Goal: Task Accomplishment & Management: Manage account settings

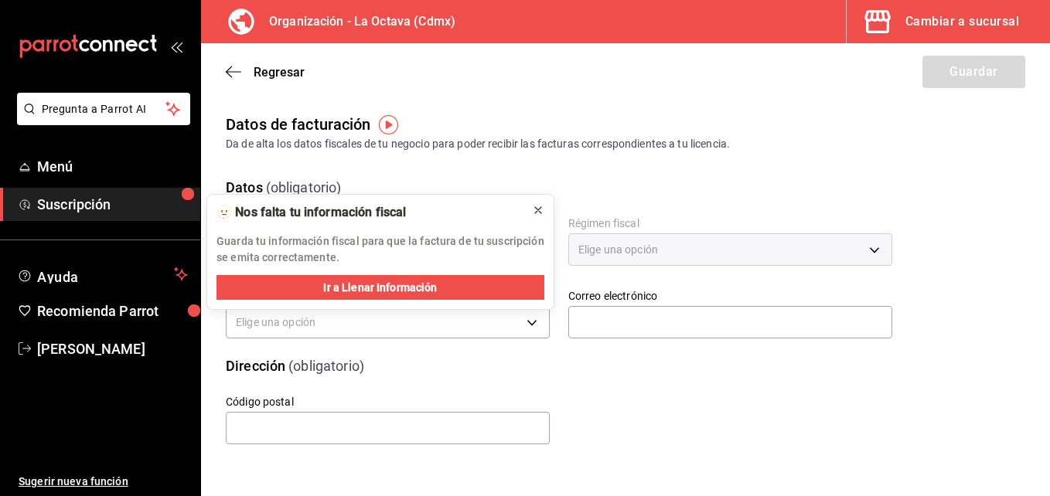
click at [537, 212] on icon at bounding box center [538, 210] width 12 height 12
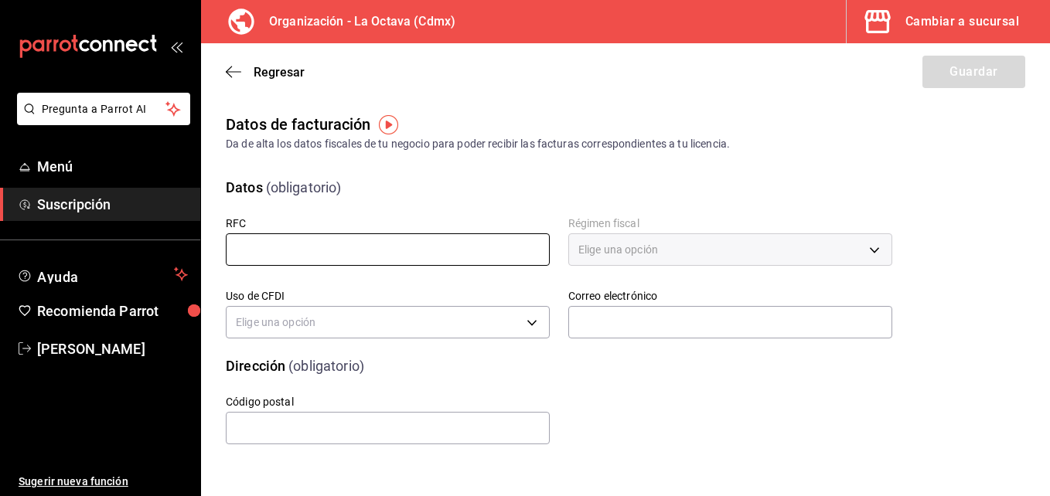
click at [365, 247] on input "text" at bounding box center [388, 250] width 324 height 32
type input "PAB220426RS7"
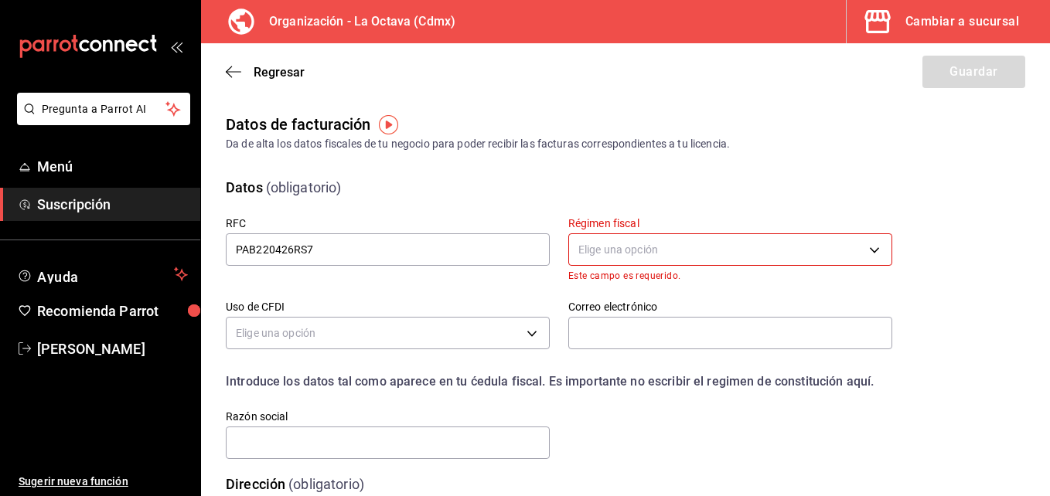
click at [607, 241] on body "Pregunta a Parrot AI Menú Suscripción Ayuda Recomienda Parrot [PERSON_NAME] Sug…" at bounding box center [525, 248] width 1050 height 496
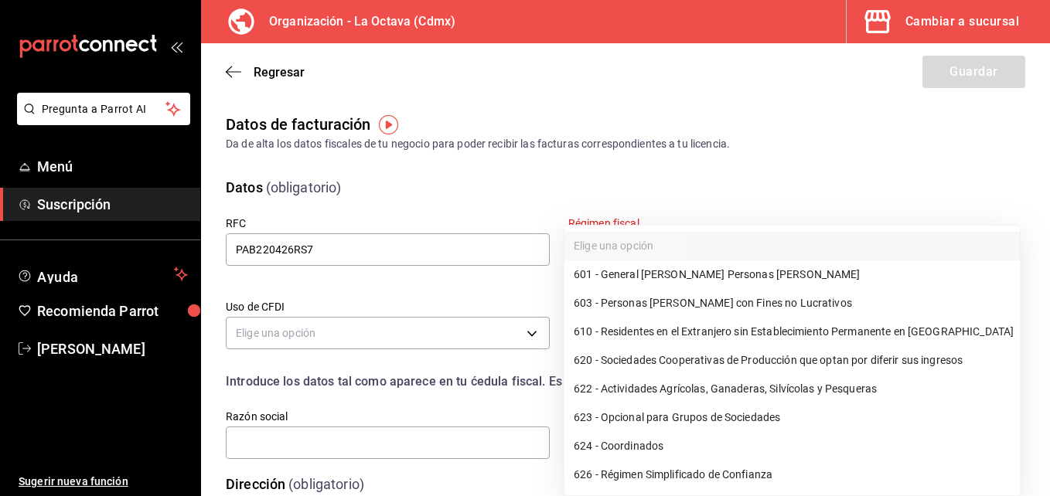
click at [628, 471] on li "626 - Régimen Simplificado de Confianza" at bounding box center [791, 475] width 455 height 29
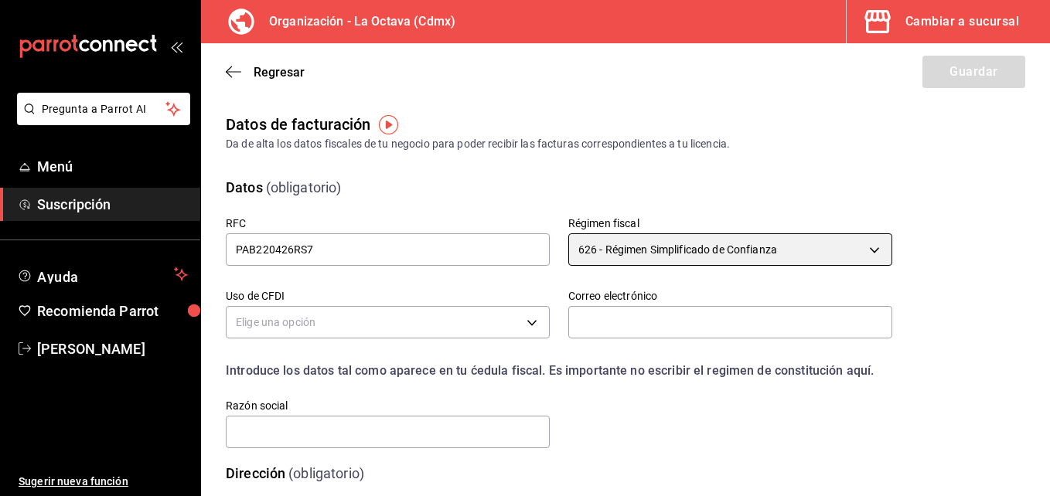
type input "626"
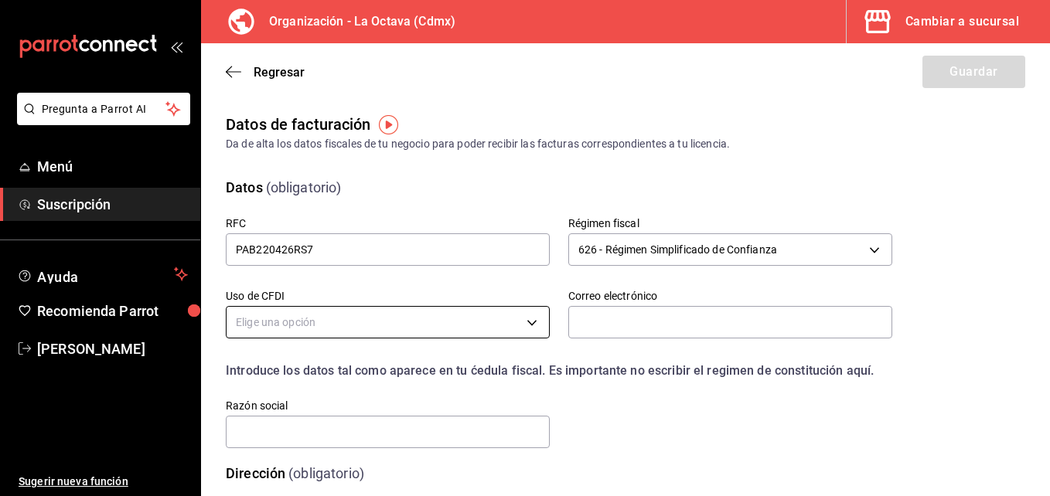
click at [402, 312] on body "Pregunta a Parrot AI Menú Suscripción Ayuda Recomienda Parrot [PERSON_NAME] Sug…" at bounding box center [525, 248] width 1050 height 496
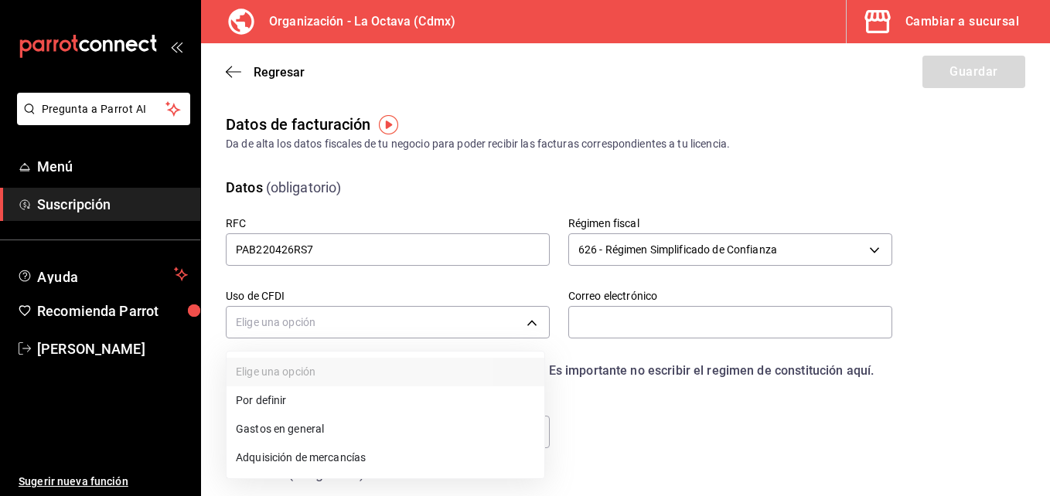
click at [319, 433] on li "Gastos en general" at bounding box center [386, 429] width 318 height 29
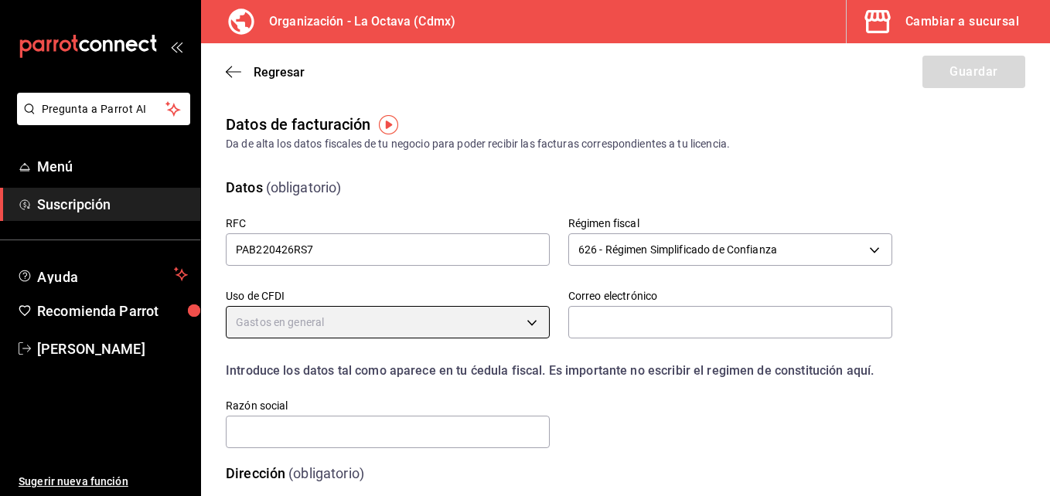
type input "G03"
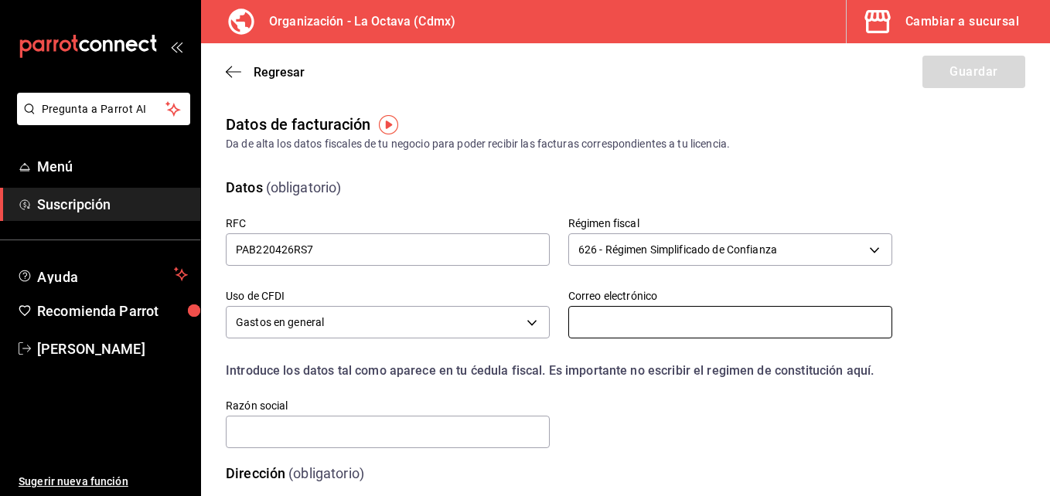
click at [707, 322] on input "text" at bounding box center [730, 322] width 324 height 32
type input "[EMAIL_ADDRESS][DOMAIN_NAME]"
type input "07480"
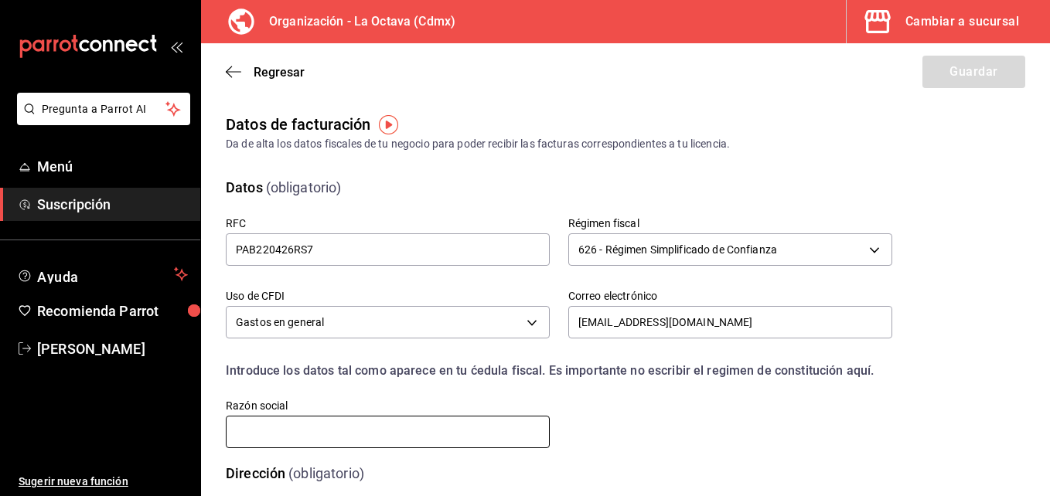
click at [428, 428] on input "text" at bounding box center [388, 432] width 324 height 32
type input "PRODUCCION DE ALIMENTOS Y BEBIDAS OCTAVA"
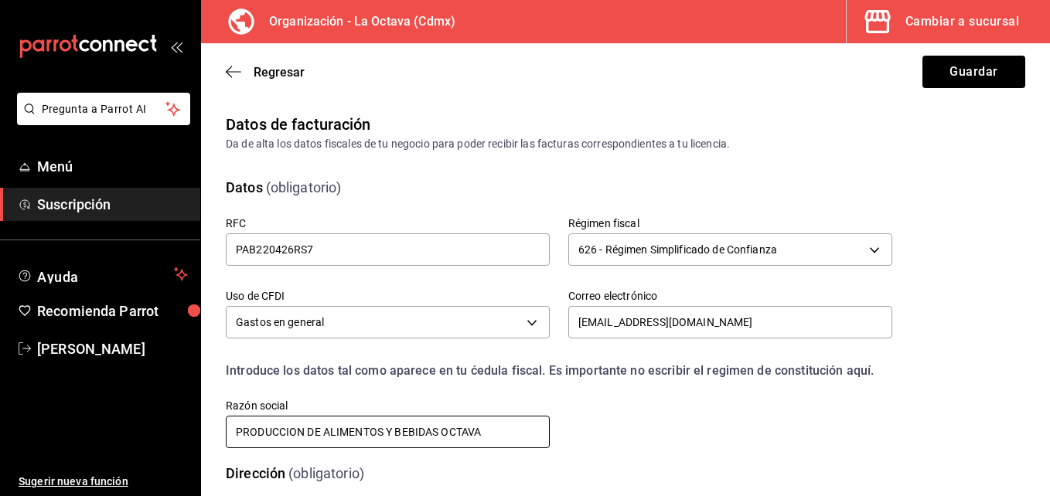
scroll to position [95, 0]
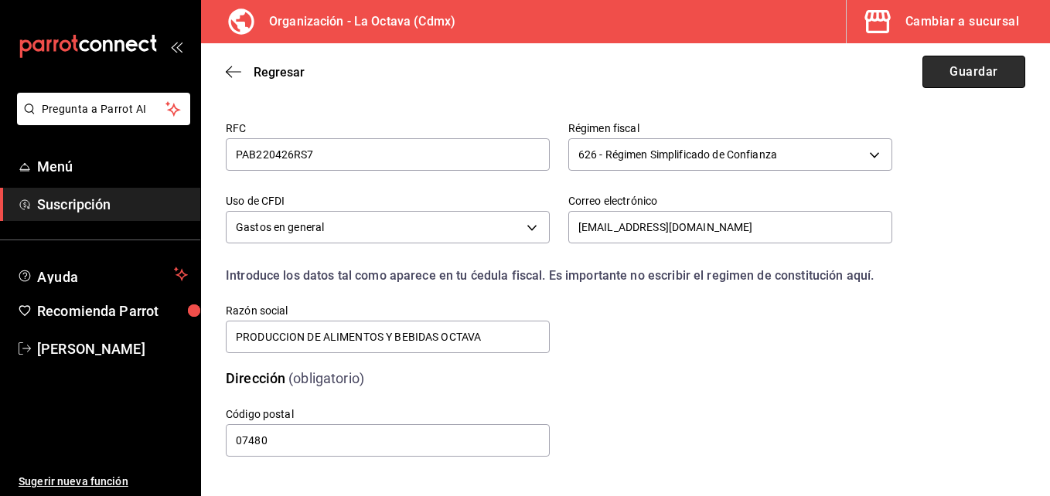
click at [946, 67] on button "Guardar" at bounding box center [973, 72] width 103 height 32
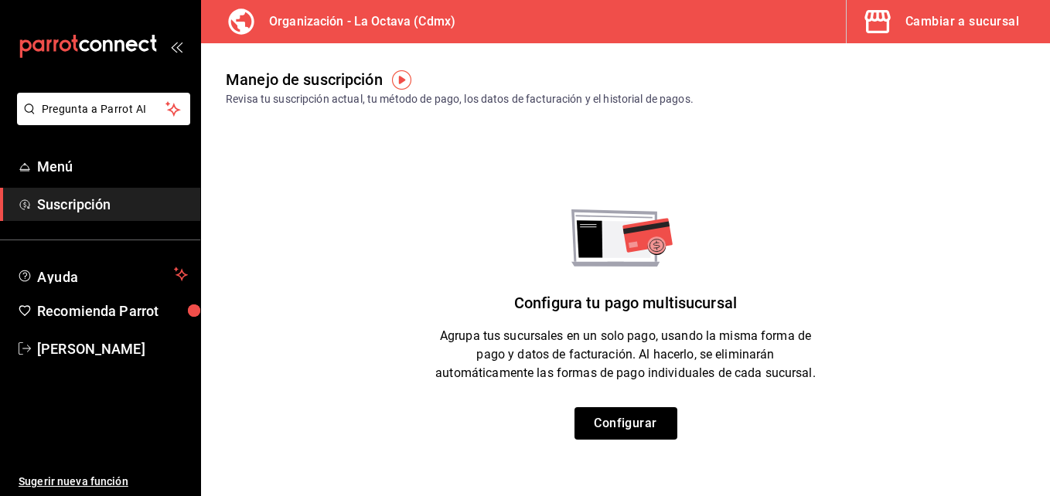
click at [910, 16] on div "Cambiar a sucursal" at bounding box center [962, 22] width 114 height 22
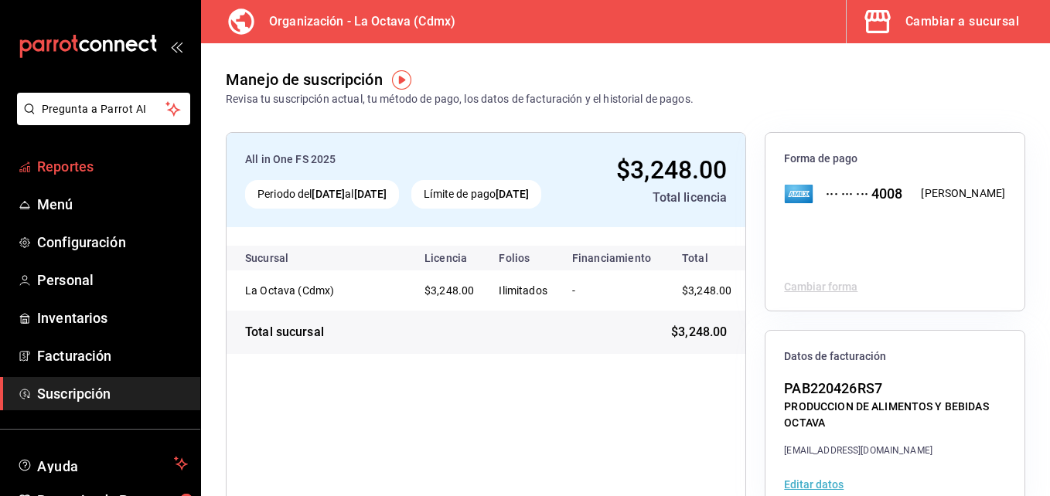
click at [113, 163] on span "Reportes" at bounding box center [112, 166] width 151 height 21
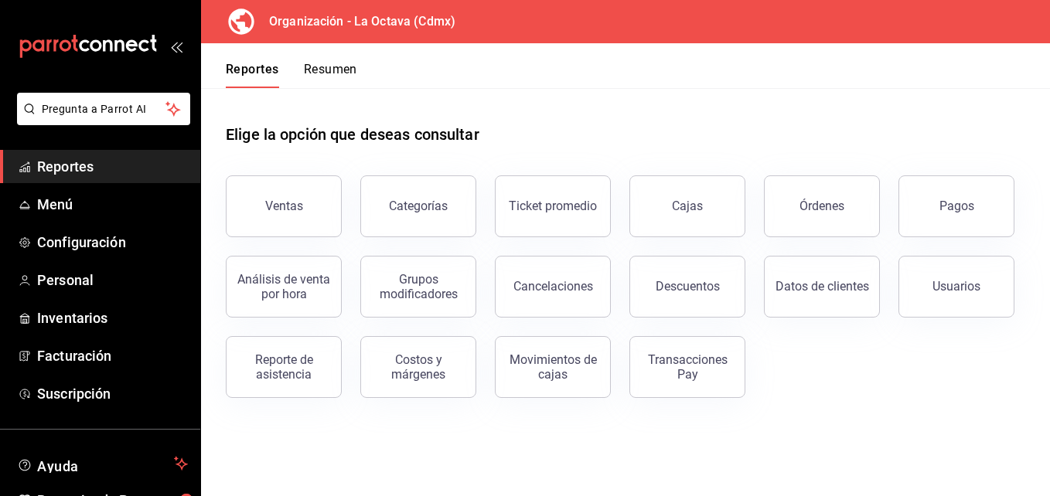
click at [346, 72] on button "Resumen" at bounding box center [330, 75] width 53 height 26
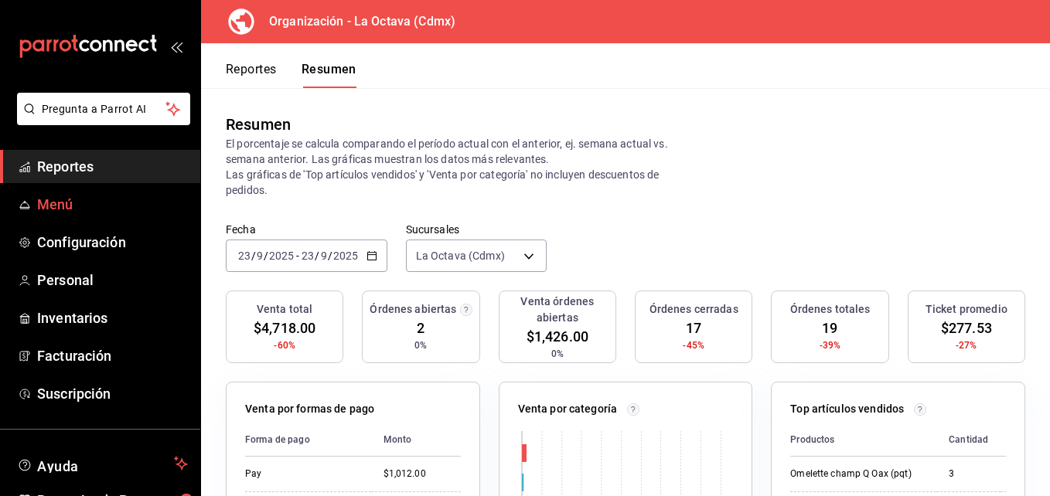
click at [118, 199] on span "Menú" at bounding box center [112, 204] width 151 height 21
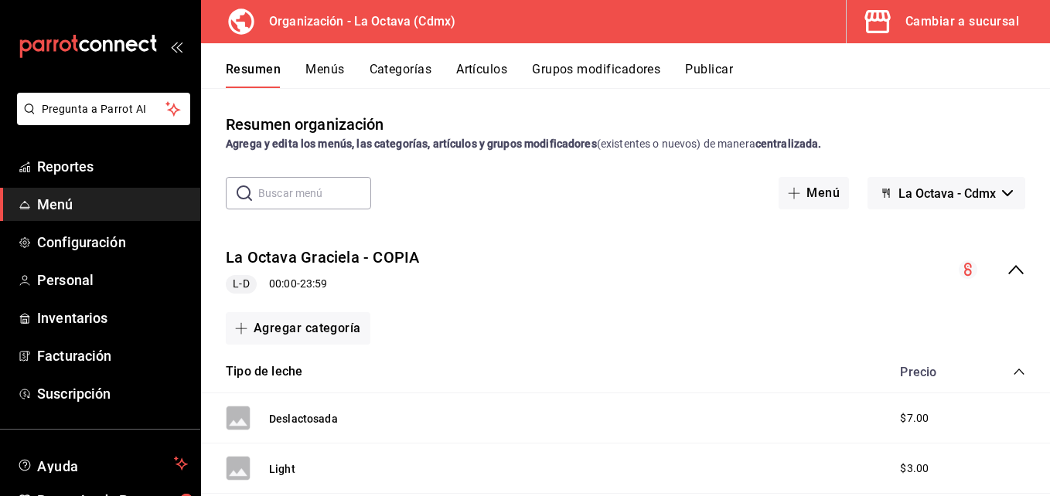
click at [952, 29] on div "Cambiar a sucursal" at bounding box center [962, 22] width 114 height 22
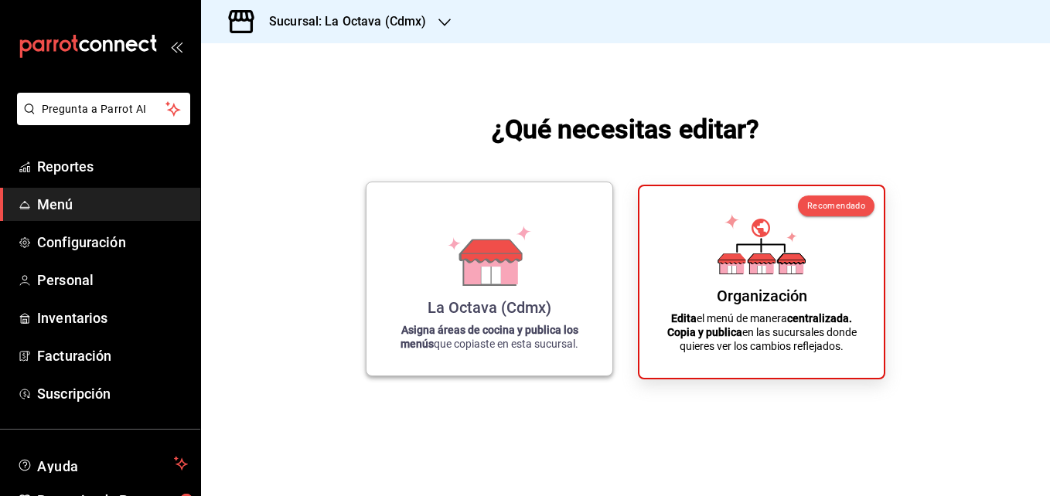
click at [562, 252] on div "La Octava (Cdmx) Asigna áreas de cocina y publica los menús que copiaste en est…" at bounding box center [489, 279] width 209 height 169
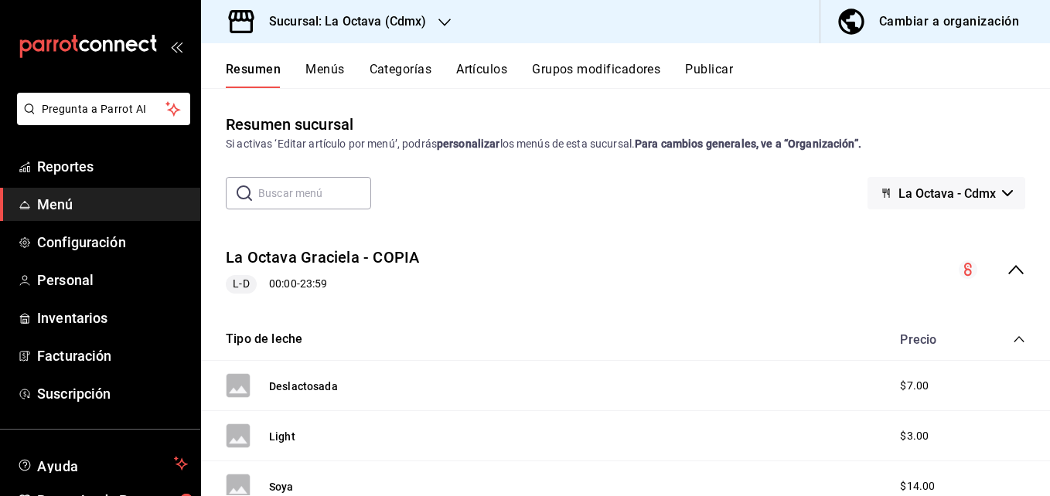
click at [333, 71] on button "Menús" at bounding box center [324, 75] width 39 height 26
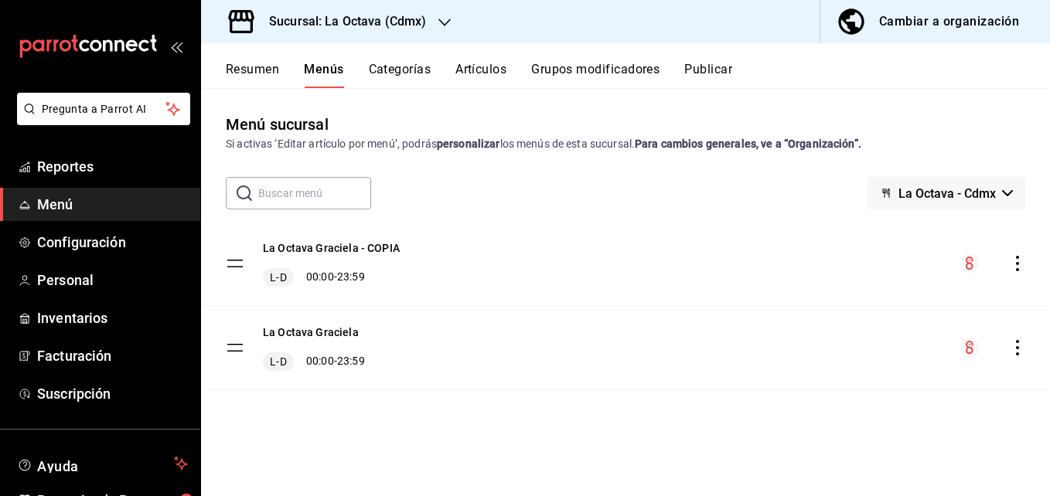
click at [922, 190] on span "La Octava - Cdmx" at bounding box center [947, 193] width 97 height 15
click at [954, 142] on div at bounding box center [525, 248] width 1050 height 496
click at [1002, 192] on icon "button" at bounding box center [1007, 193] width 11 height 6
click at [982, 233] on li "La Octava - Cdmx" at bounding box center [946, 234] width 123 height 37
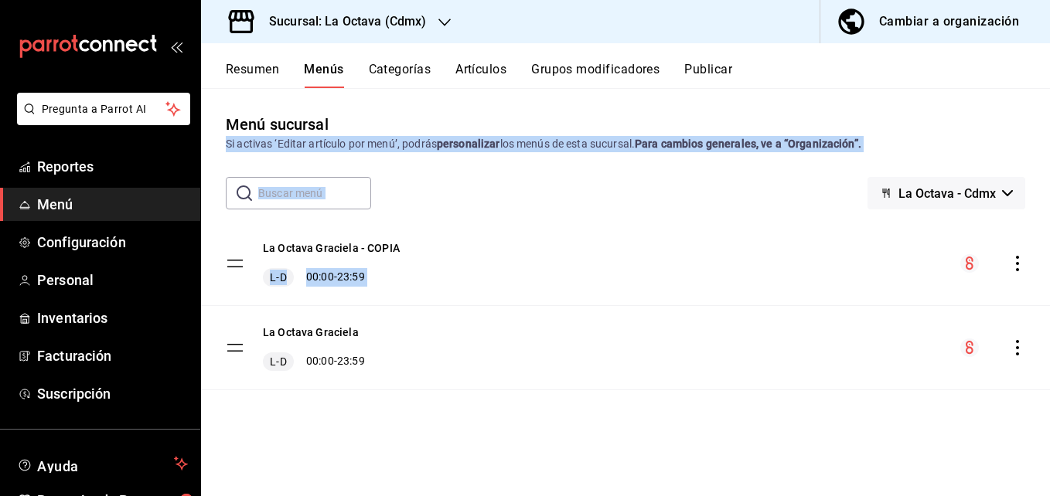
drag, startPoint x: 1049, startPoint y: 234, endPoint x: 953, endPoint y: 114, distance: 154.1
click at [953, 114] on div "Menú sucursal Si activas ‘Editar artículo por menú’, podrás personalizar los me…" at bounding box center [625, 304] width 849 height 383
click at [953, 114] on div "Menú sucursal Si activas ‘Editar artículo por menú’, podrás personalizar los me…" at bounding box center [625, 132] width 849 height 39
drag, startPoint x: 1049, startPoint y: 178, endPoint x: 1049, endPoint y: 119, distance: 58.8
click at [1049, 119] on html "Pregunta a Parrot AI Reportes Menú Configuración Personal Inventarios Facturaci…" at bounding box center [525, 248] width 1050 height 496
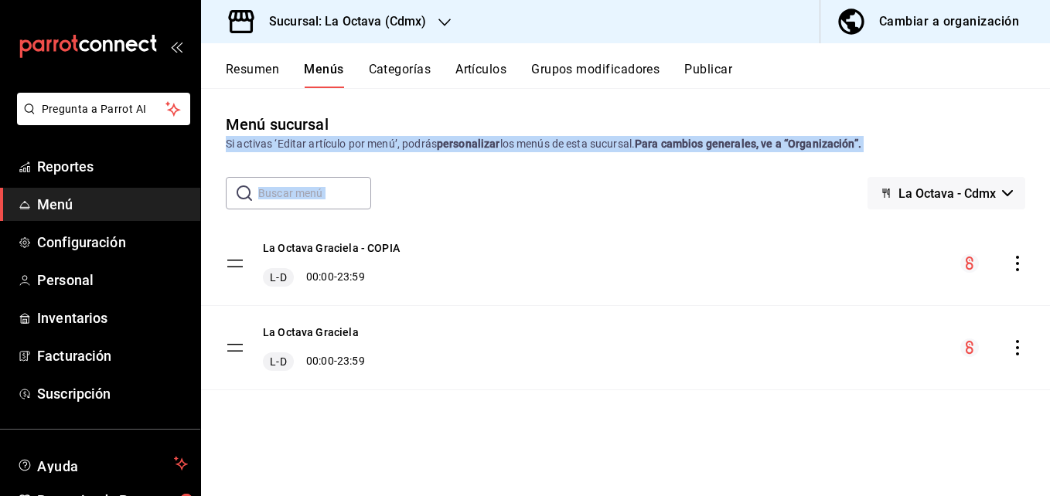
click at [967, 128] on div "Menú sucursal Si activas ‘Editar artículo por menú’, podrás personalizar los me…" at bounding box center [625, 132] width 849 height 39
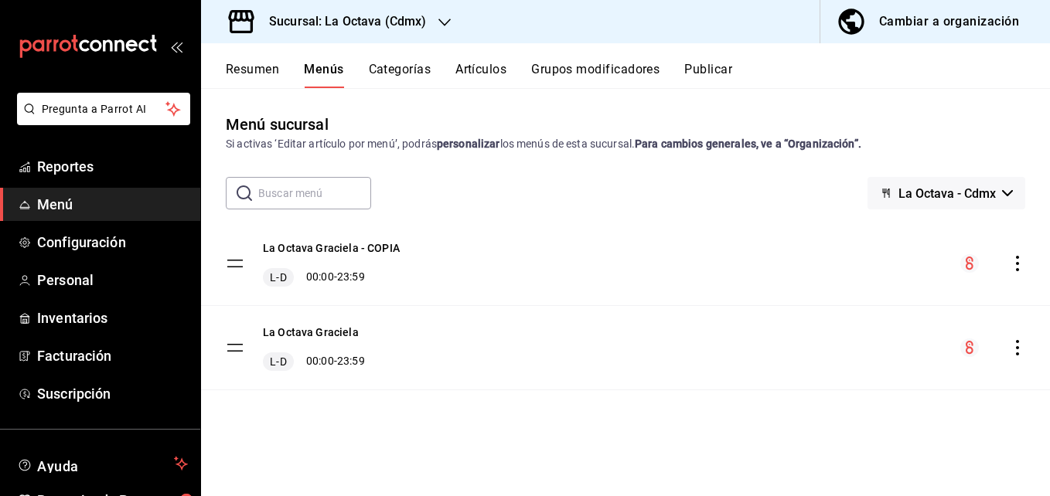
click at [392, 77] on button "Categorías" at bounding box center [400, 75] width 63 height 26
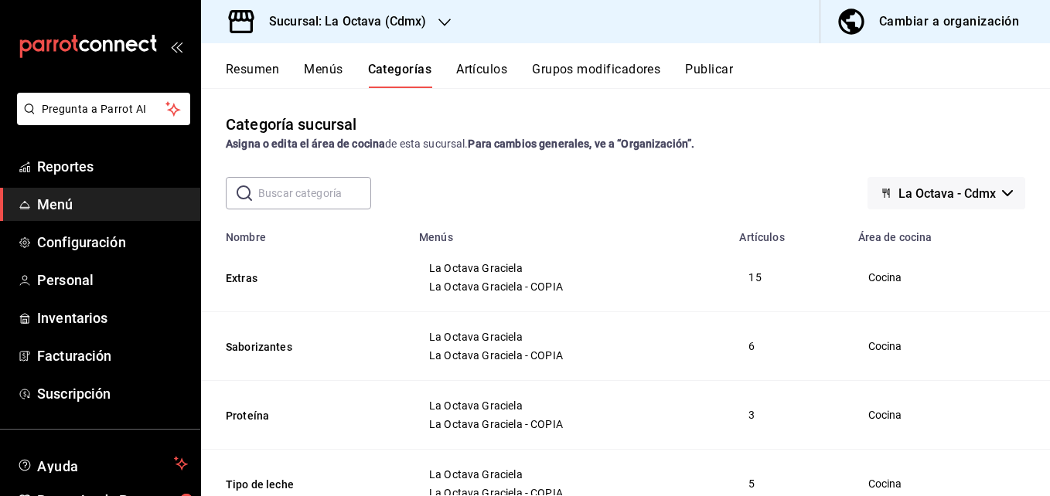
click at [620, 64] on button "Grupos modificadores" at bounding box center [596, 75] width 128 height 26
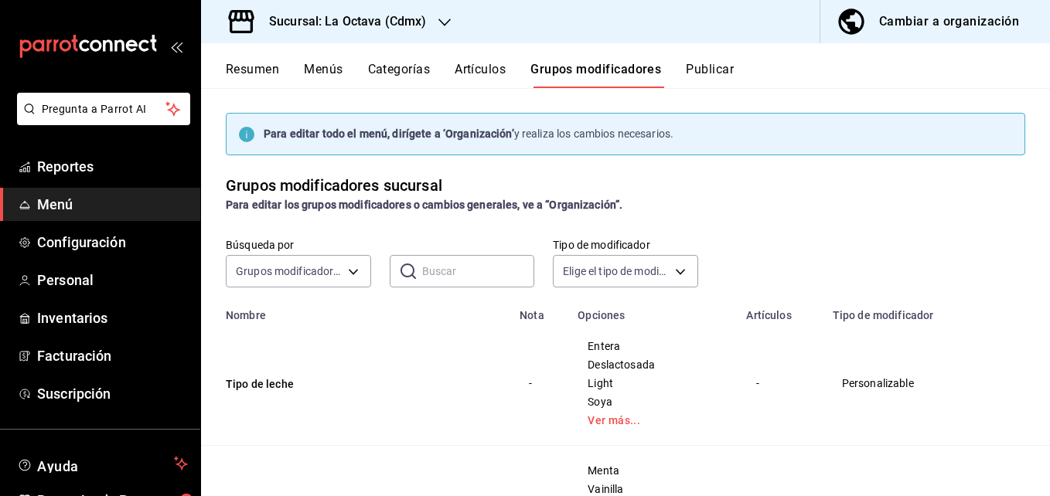
click at [895, 29] on div "Cambiar a organización" at bounding box center [949, 22] width 140 height 22
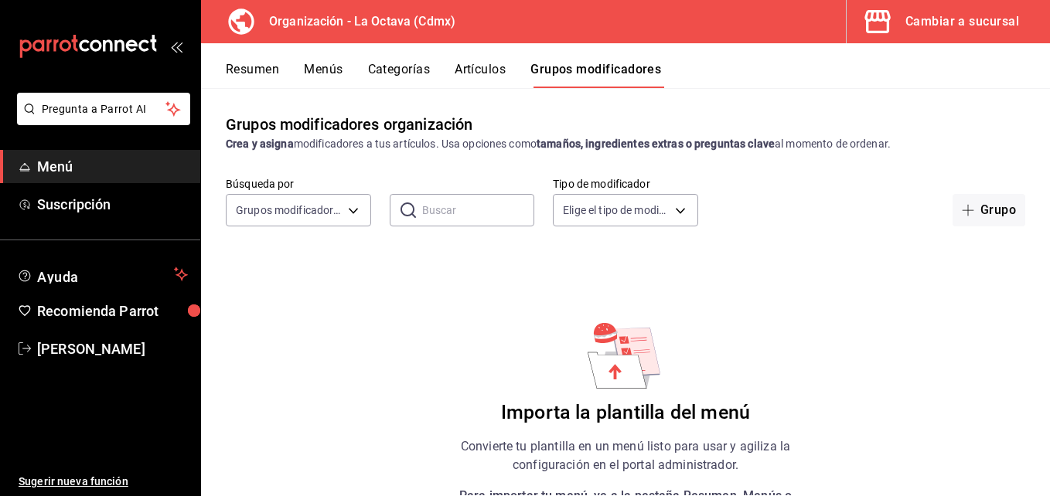
click at [598, 78] on button "Grupos modificadores" at bounding box center [595, 75] width 131 height 26
click at [500, 77] on button "Artículos" at bounding box center [480, 75] width 51 height 26
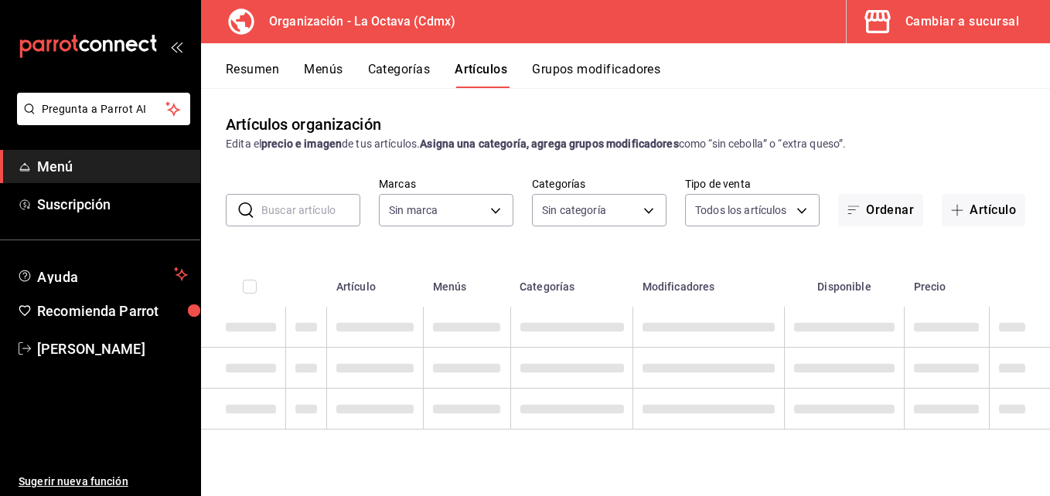
type input "feb42977-5342-4e53-8963-ece3dd56ab32"
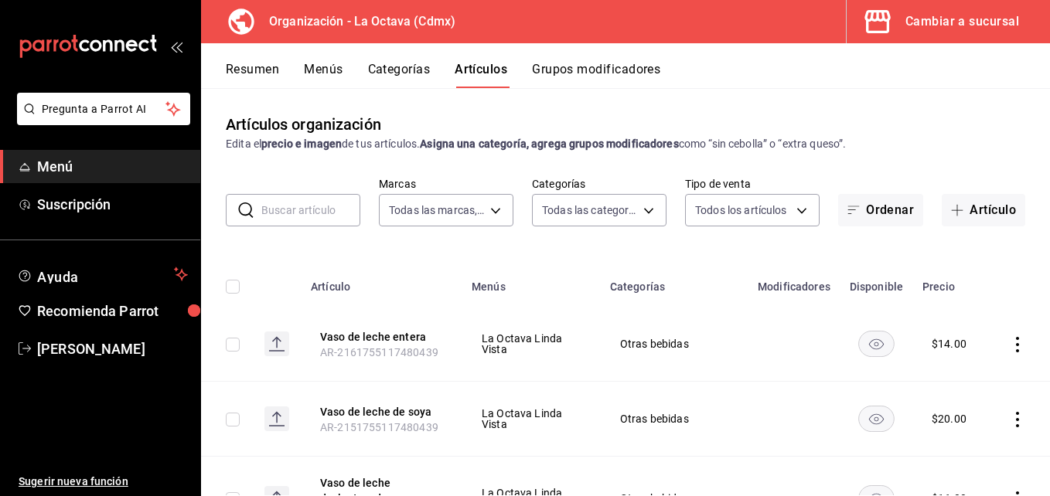
type input "ea99fa30-02d9-4fde-b5ff-c268b88070db,cd08528f-5d76-4289-be9a-c8af16917141,2c64e…"
click at [560, 64] on button "Grupos modificadores" at bounding box center [596, 75] width 128 height 26
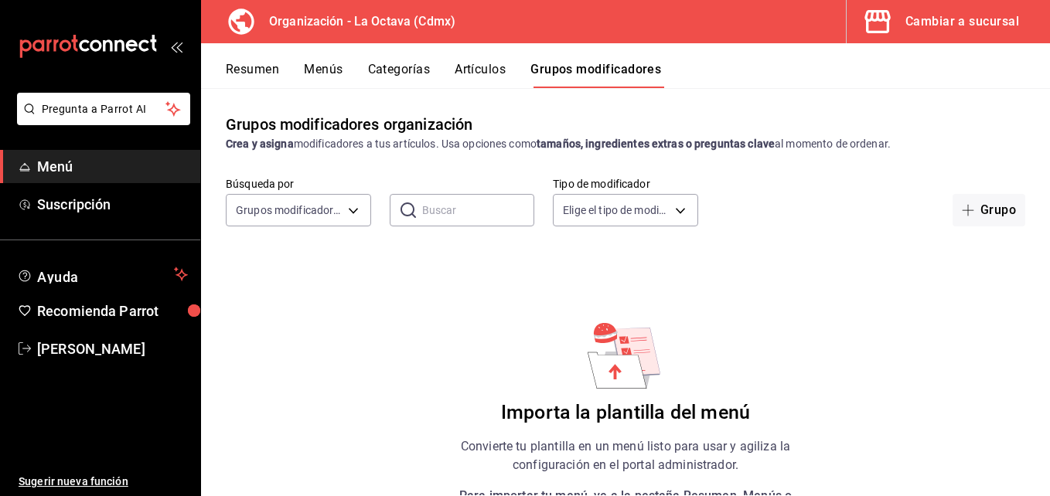
click at [959, 20] on div "Cambiar a sucursal" at bounding box center [962, 22] width 114 height 22
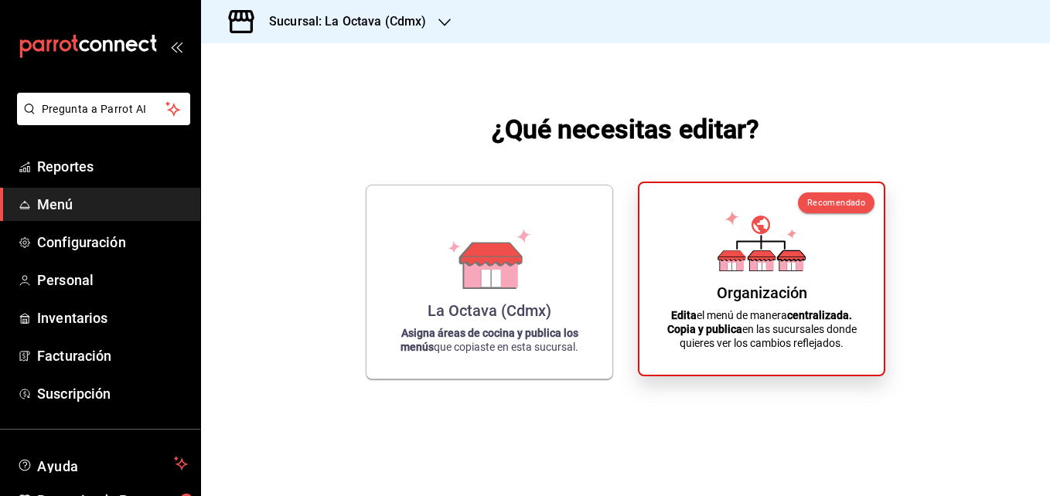
click at [705, 278] on div "Organización Edita el menú de manera centralizada. Copia y publica en las sucur…" at bounding box center [761, 279] width 207 height 167
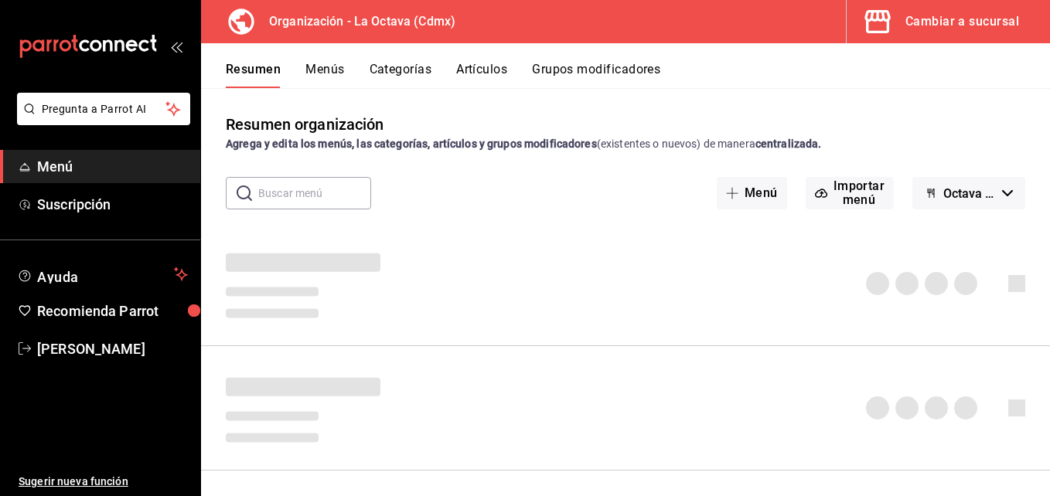
click at [565, 72] on button "Grupos modificadores" at bounding box center [596, 75] width 128 height 26
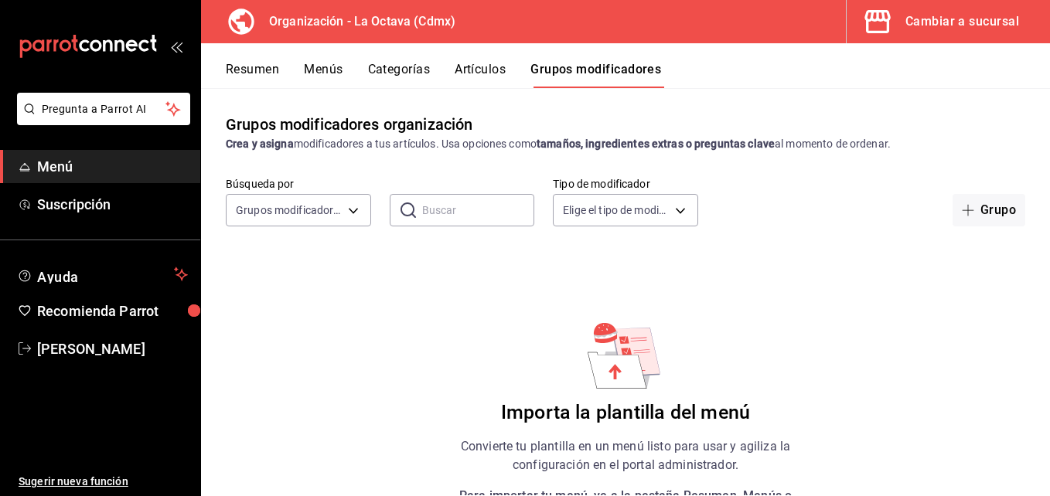
click at [494, 67] on button "Artículos" at bounding box center [480, 75] width 51 height 26
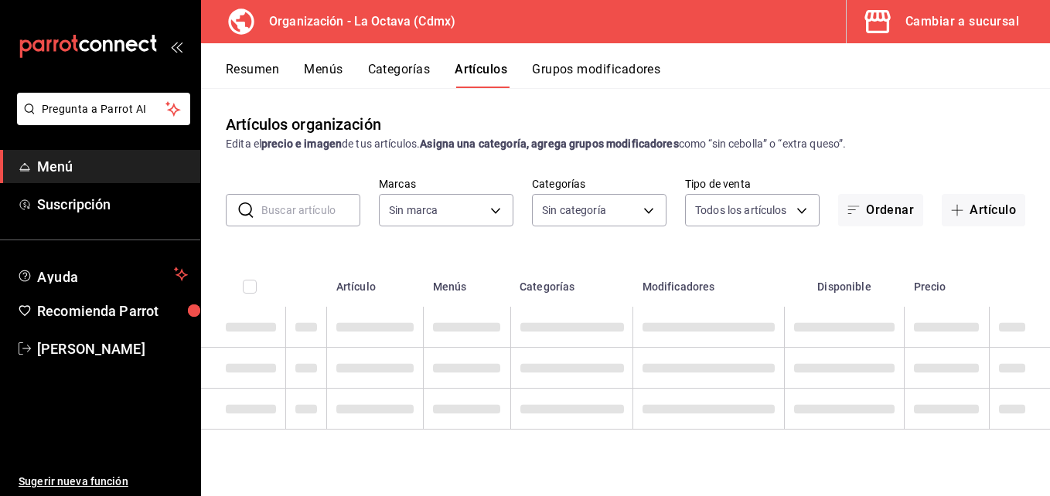
type input "feb42977-5342-4e53-8963-ece3dd56ab32"
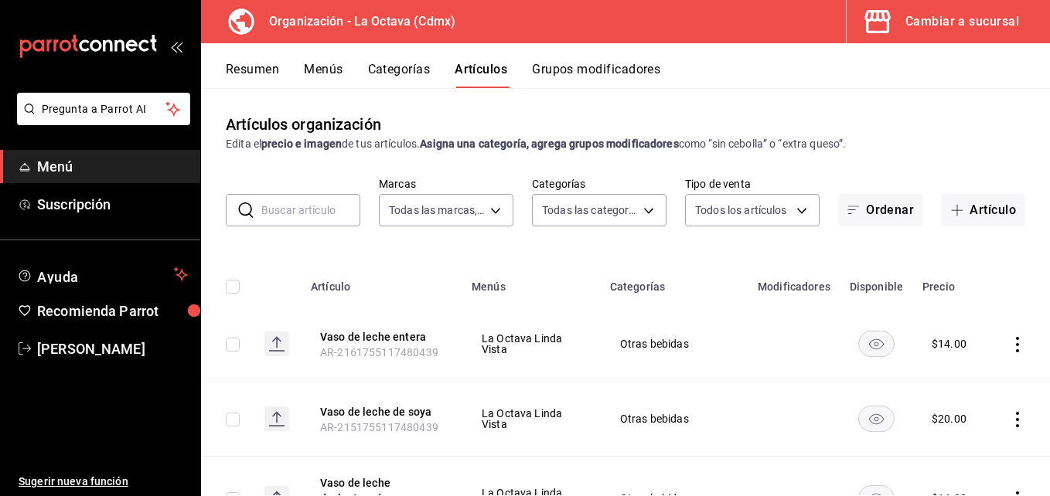
type input "ea99fa30-02d9-4fde-b5ff-c268b88070db,cd08528f-5d76-4289-be9a-c8af16917141,2c64e…"
click at [595, 75] on button "Grupos modificadores" at bounding box center [596, 75] width 128 height 26
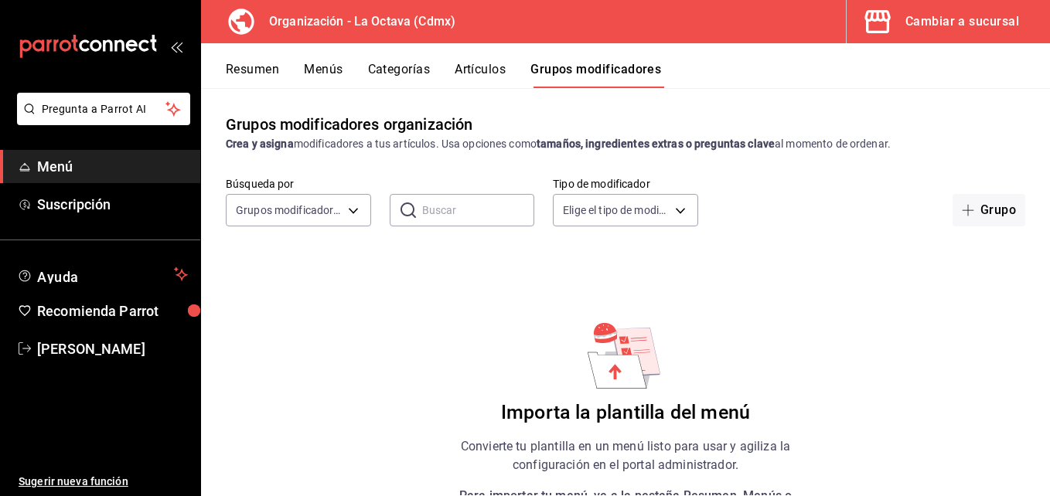
click at [392, 70] on button "Categorías" at bounding box center [399, 75] width 63 height 26
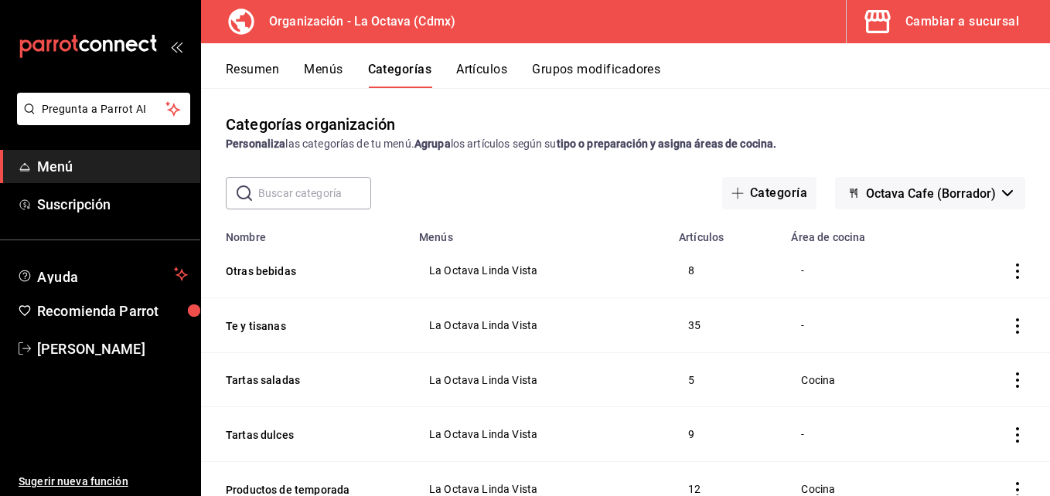
click at [636, 71] on button "Grupos modificadores" at bounding box center [596, 75] width 128 height 26
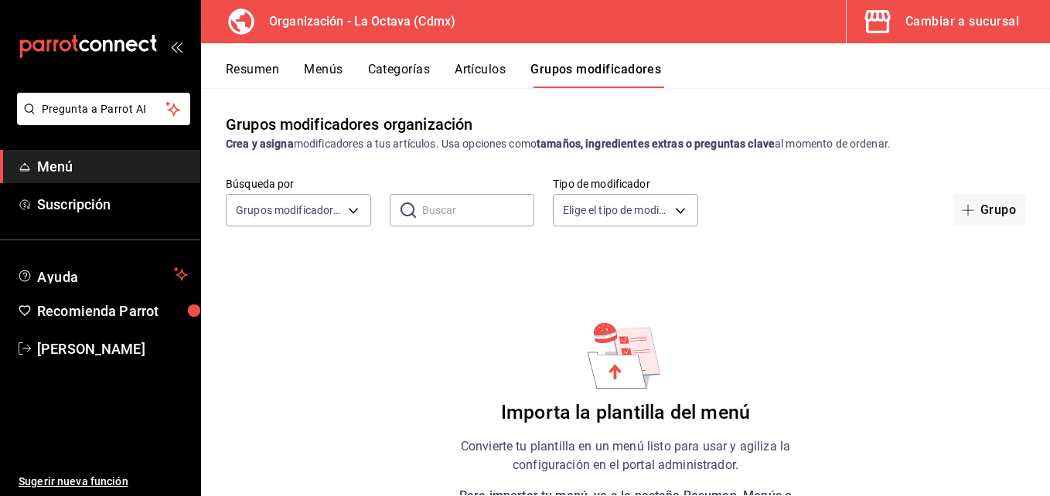
click at [963, 13] on div "Cambiar a sucursal" at bounding box center [962, 22] width 114 height 22
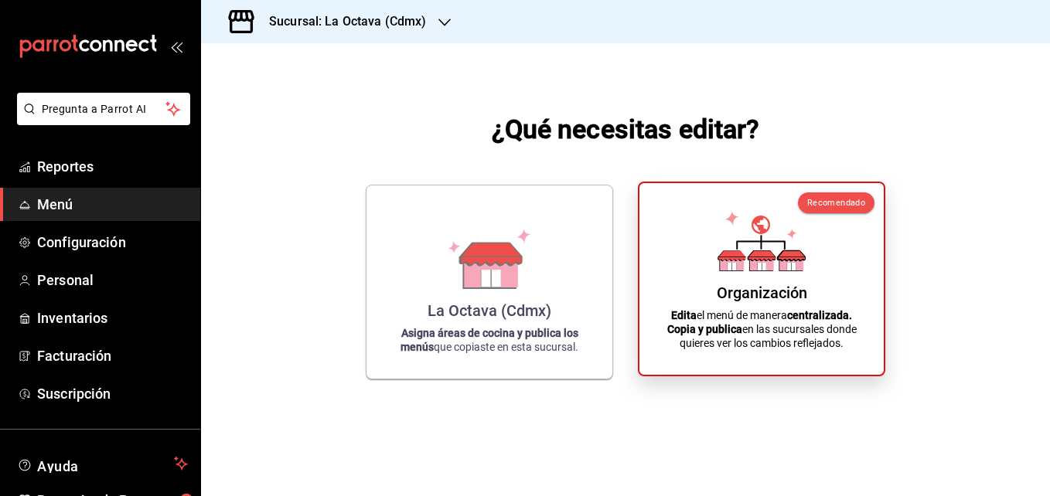
click at [755, 260] on icon at bounding box center [762, 256] width 28 height 11
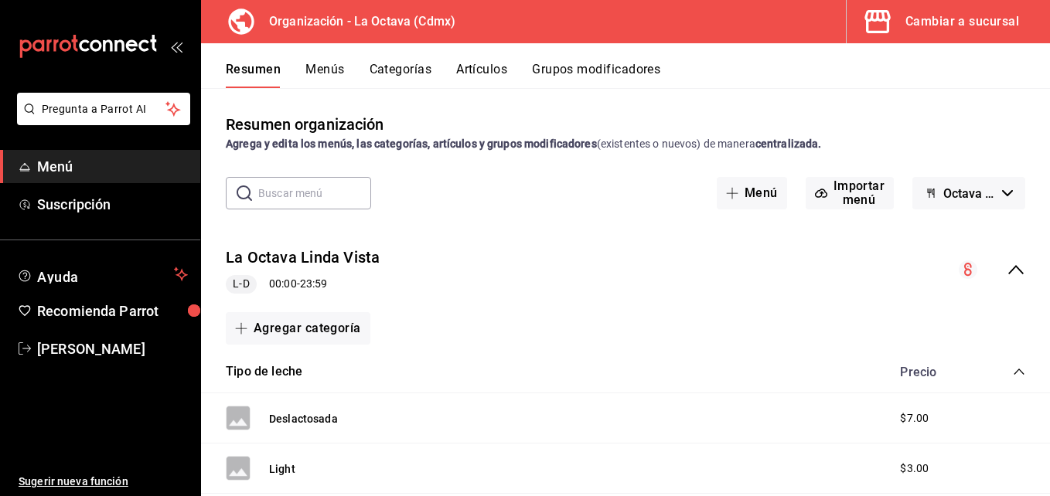
click at [324, 65] on button "Menús" at bounding box center [324, 75] width 39 height 26
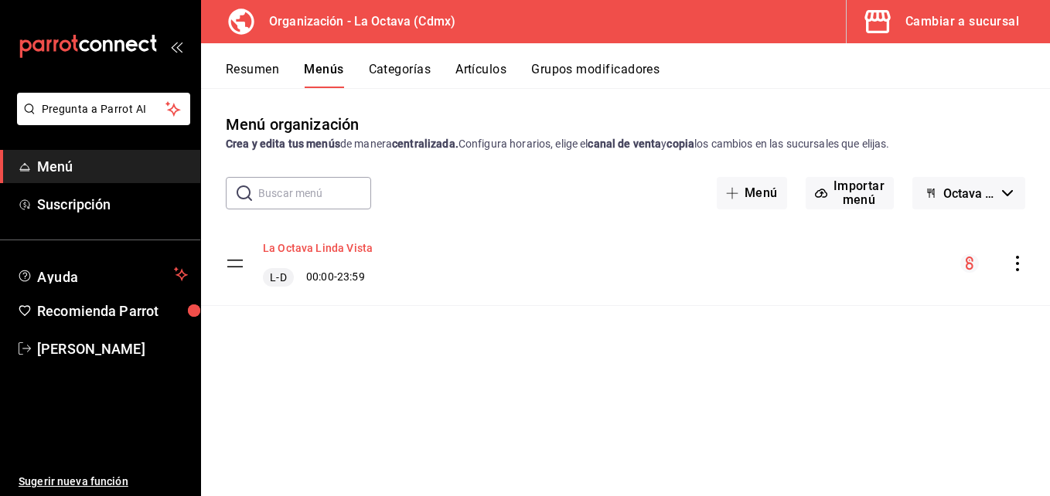
click at [319, 247] on button "La Octava Linda Vista" at bounding box center [318, 247] width 110 height 15
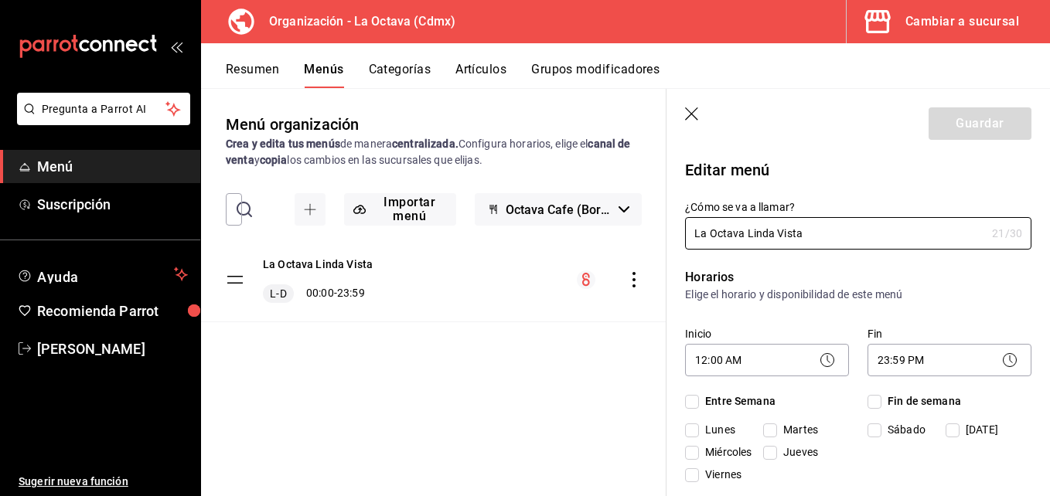
checkbox input "true"
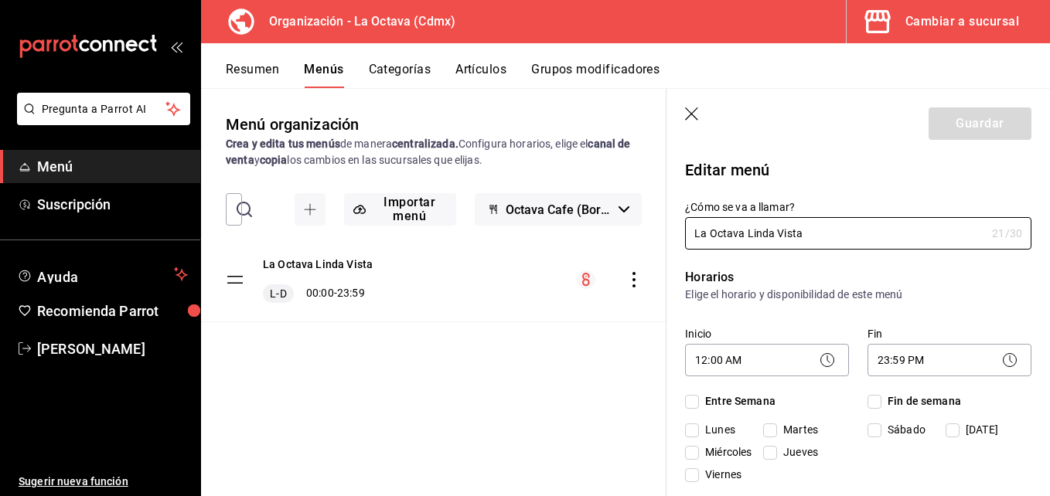
checkbox input "true"
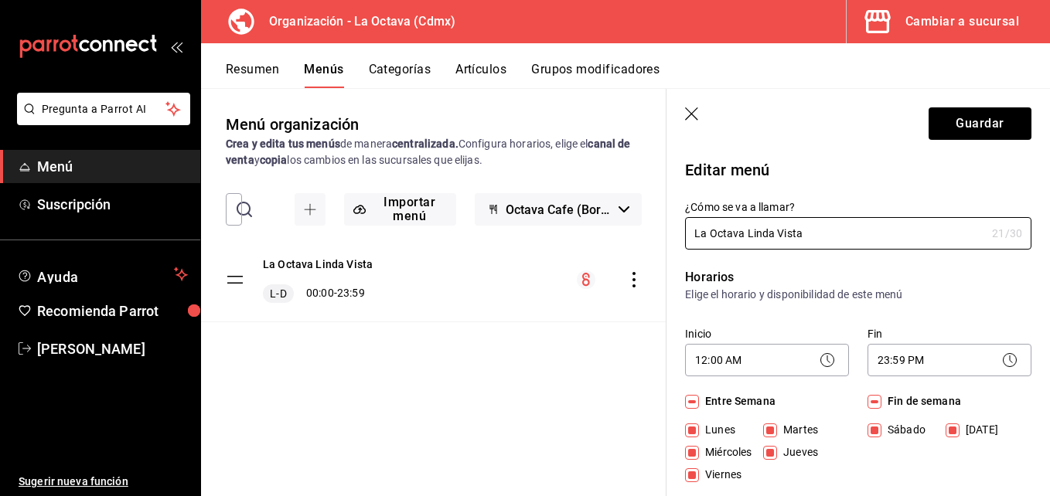
click at [691, 114] on icon "button" at bounding box center [691, 113] width 13 height 13
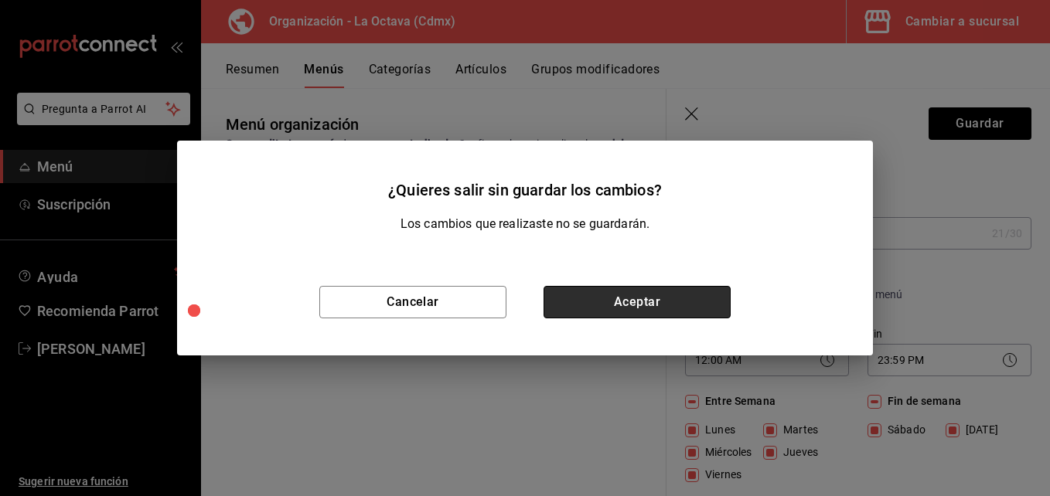
click at [573, 305] on button "Aceptar" at bounding box center [637, 302] width 187 height 32
checkbox input "false"
type input "1758672692195"
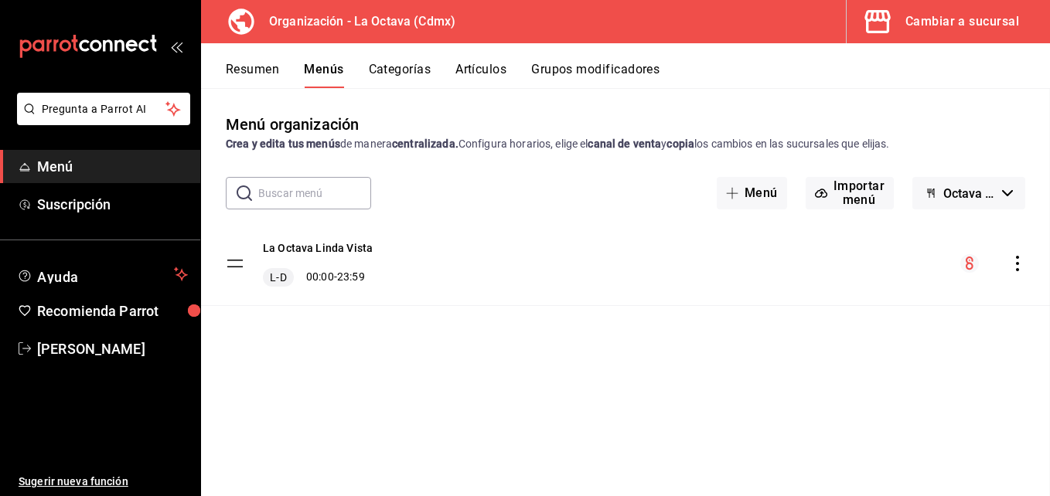
checkbox input "false"
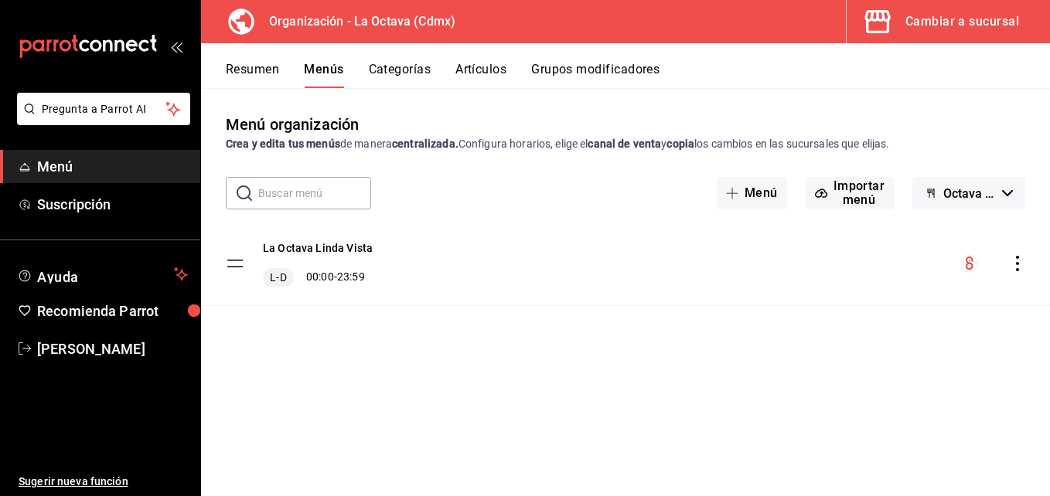
checkbox input "false"
click at [643, 305] on div "La Octava Linda Vista L-D 00:00 - 23:59" at bounding box center [625, 264] width 849 height 84
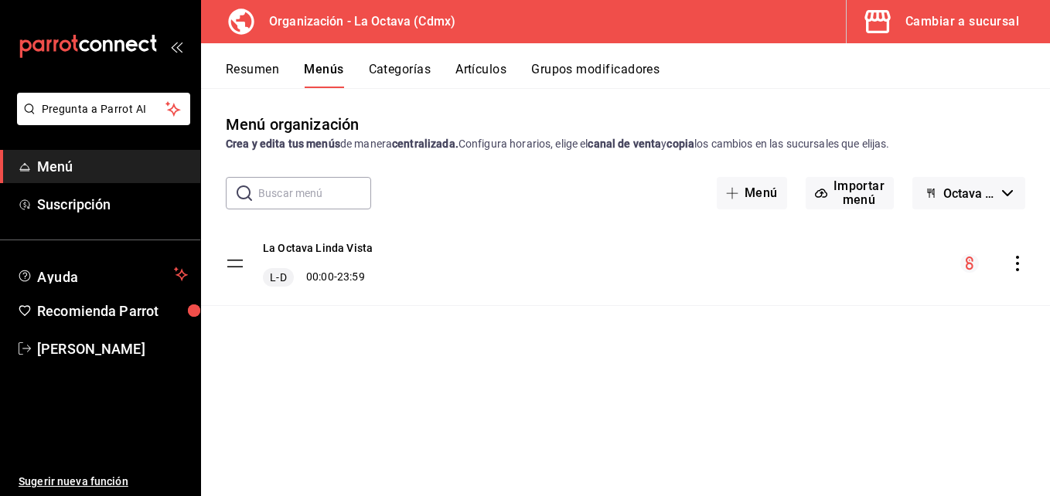
click at [643, 305] on div "La Octava Linda Vista L-D 00:00 - 23:59" at bounding box center [625, 264] width 849 height 84
click at [1014, 276] on div "La Octava Linda Vista L-D 00:00 - 23:59" at bounding box center [625, 264] width 849 height 84
click at [397, 66] on button "Categorías" at bounding box center [400, 75] width 63 height 26
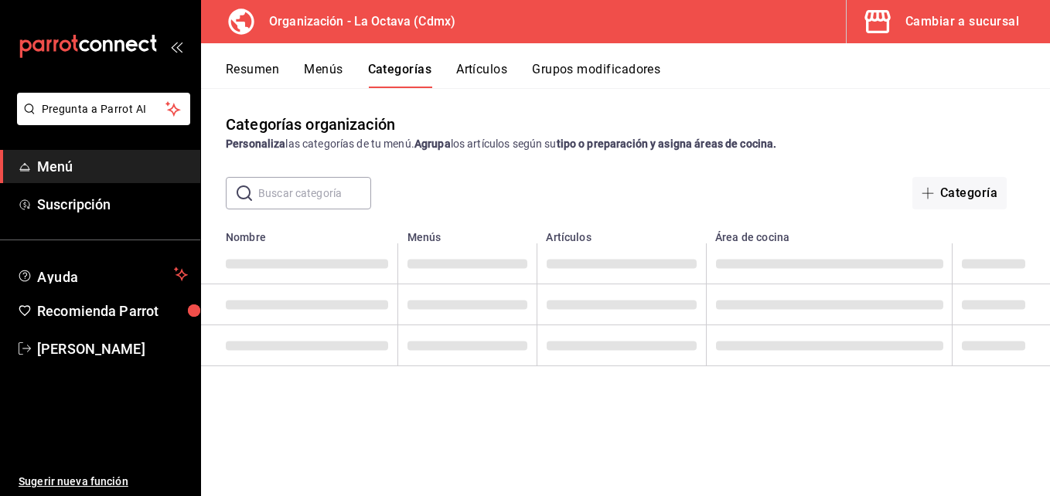
click at [554, 73] on button "Grupos modificadores" at bounding box center [596, 75] width 128 height 26
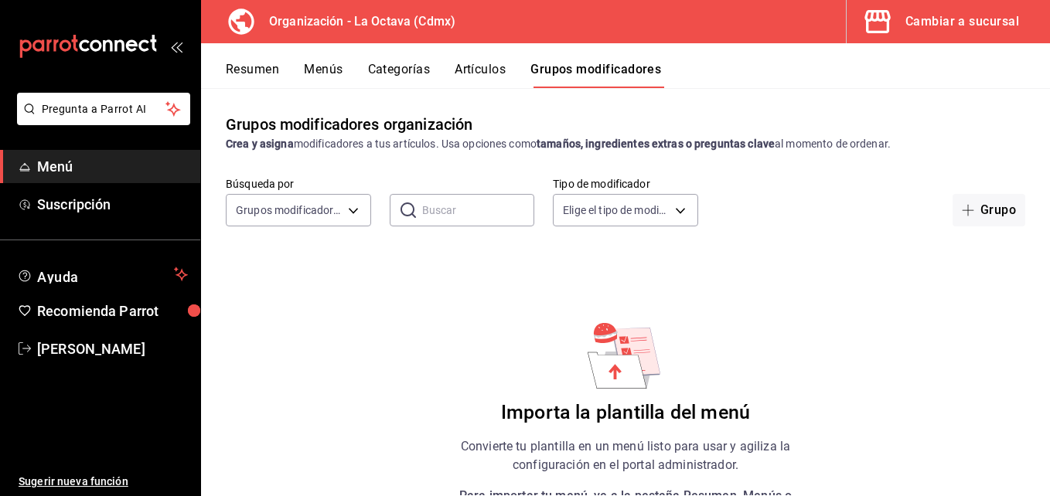
click at [485, 82] on button "Artículos" at bounding box center [480, 75] width 51 height 26
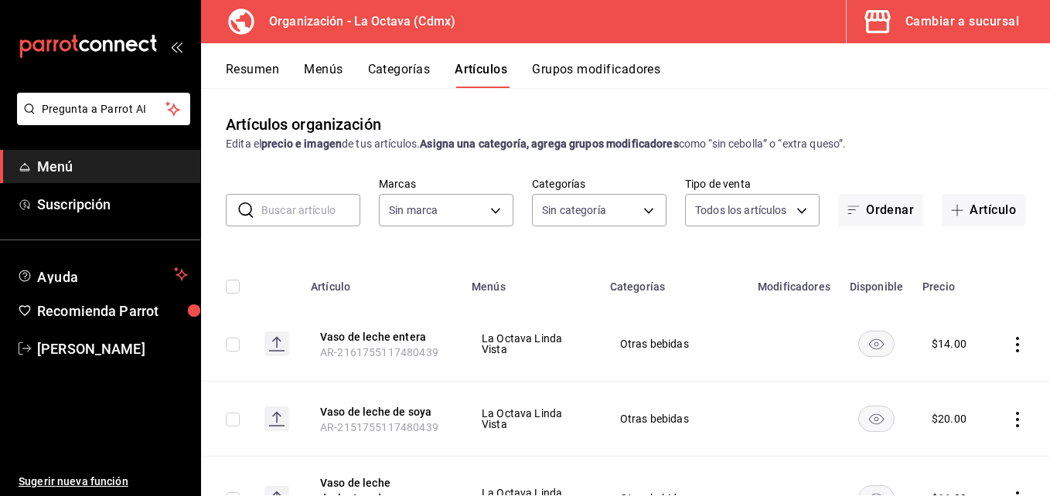
type input "feb42977-5342-4e53-8963-ece3dd56ab32"
type input "ea99fa30-02d9-4fde-b5ff-c268b88070db,cd08528f-5d76-4289-be9a-c8af16917141,2c64e…"
click at [932, 19] on div "Cambiar a sucursal" at bounding box center [962, 22] width 114 height 22
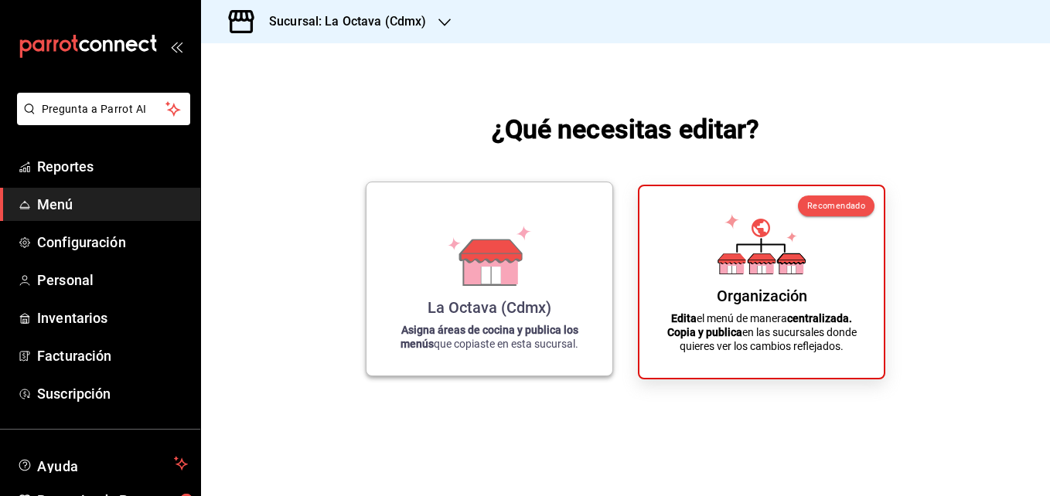
click at [573, 288] on div "La Octava (Cdmx) Asigna áreas de cocina y publica los menús que copiaste en est…" at bounding box center [489, 279] width 209 height 169
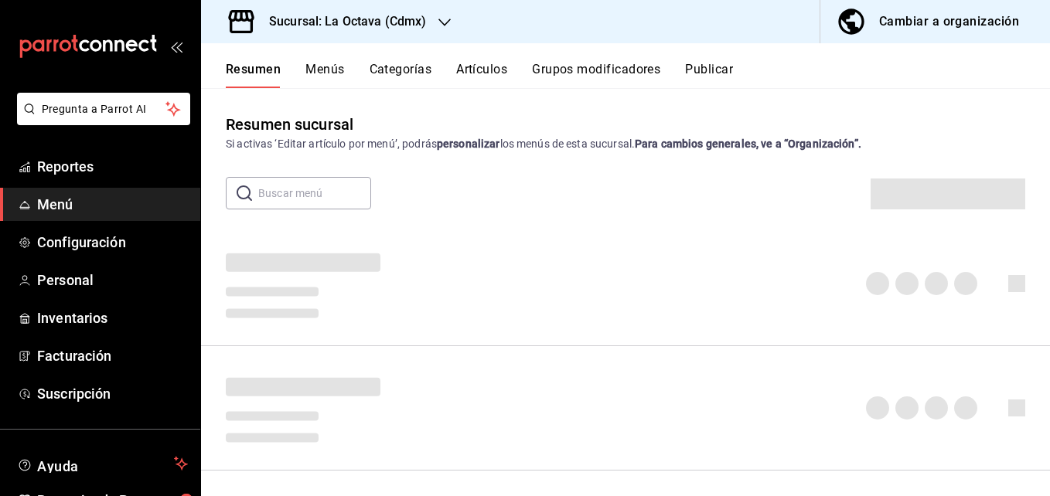
click at [444, 24] on icon "button" at bounding box center [444, 22] width 12 height 12
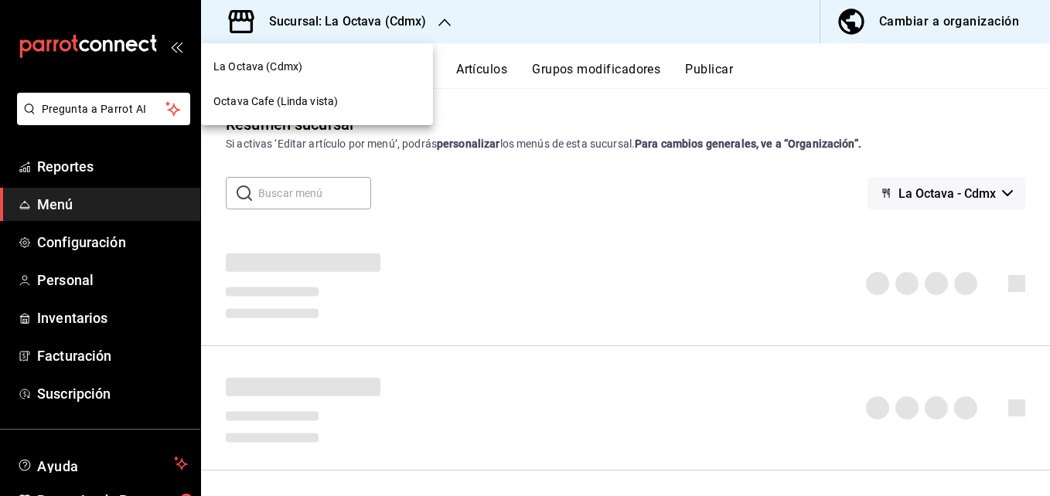
click at [444, 24] on div at bounding box center [525, 248] width 1050 height 496
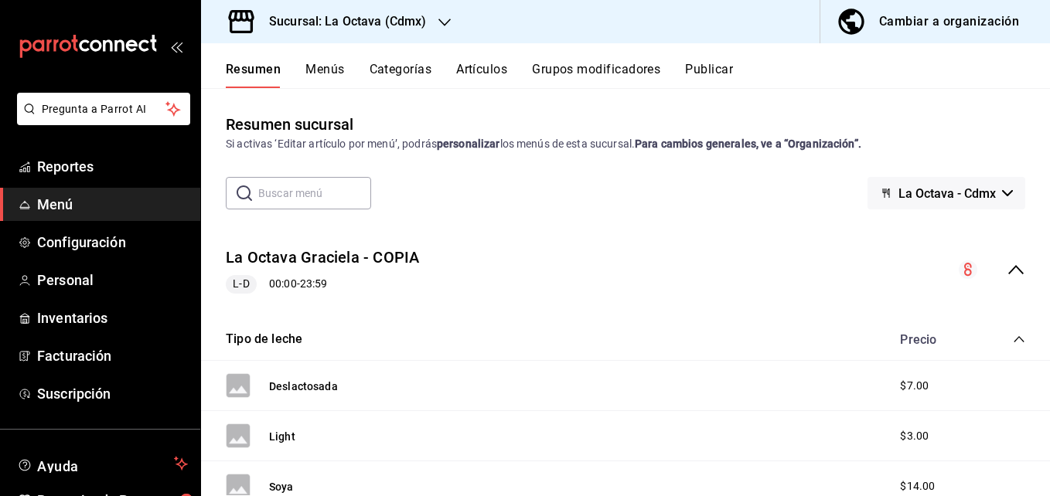
click at [444, 24] on icon "button" at bounding box center [444, 22] width 12 height 12
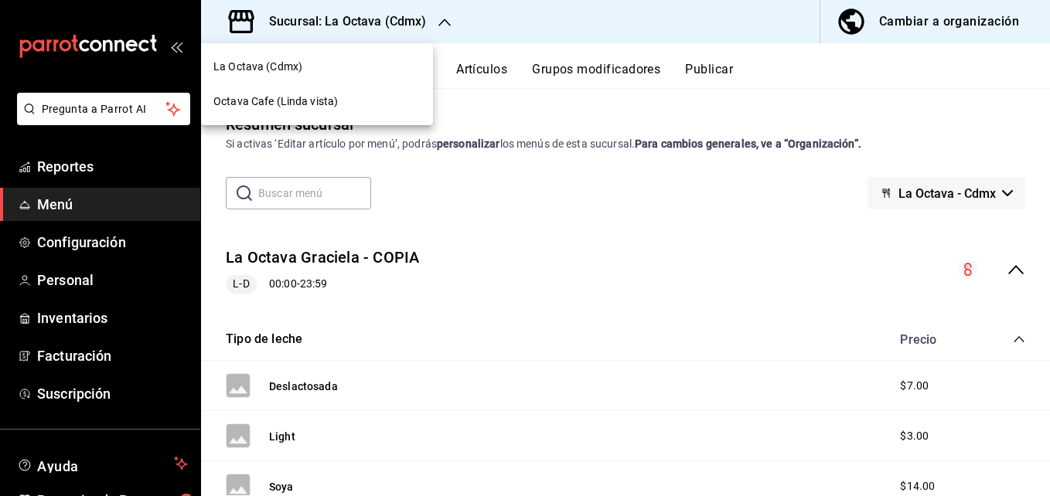
click at [368, 68] on div "La Octava (Cdmx)" at bounding box center [316, 67] width 207 height 16
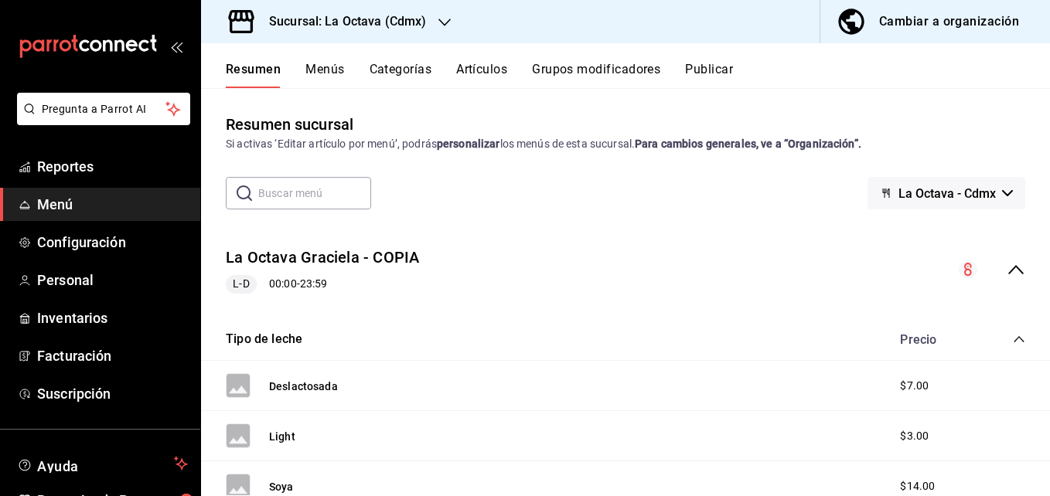
click at [625, 73] on button "Grupos modificadores" at bounding box center [596, 75] width 128 height 26
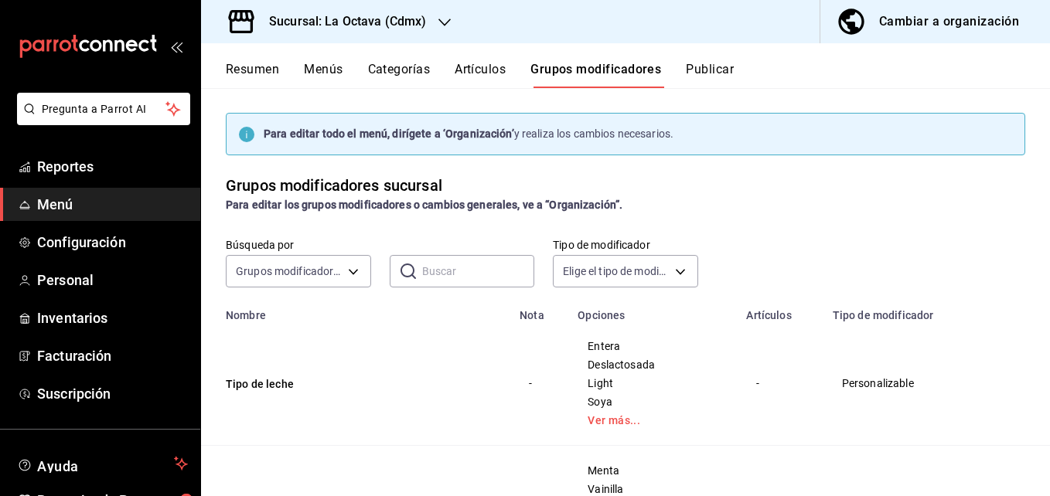
click at [944, 14] on div "Cambiar a organización" at bounding box center [949, 22] width 140 height 22
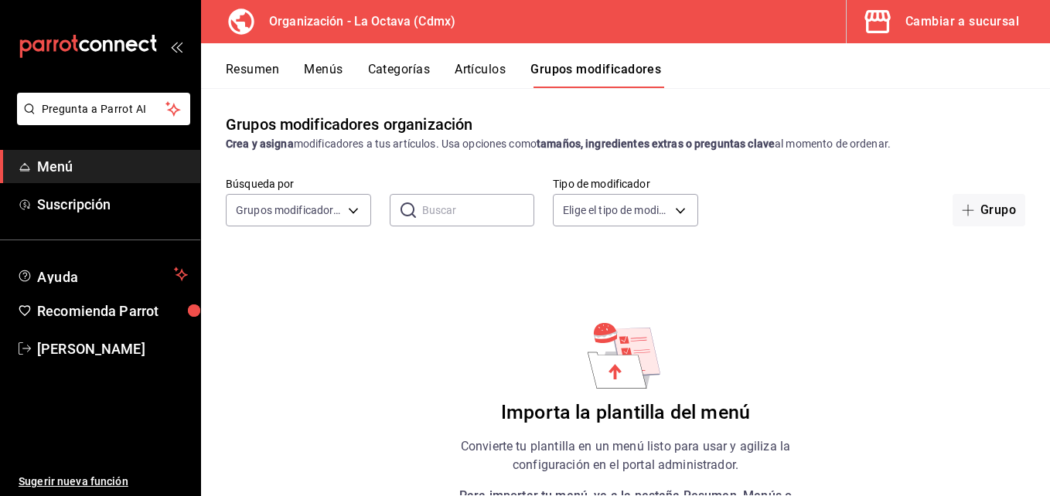
click at [492, 71] on button "Artículos" at bounding box center [480, 75] width 51 height 26
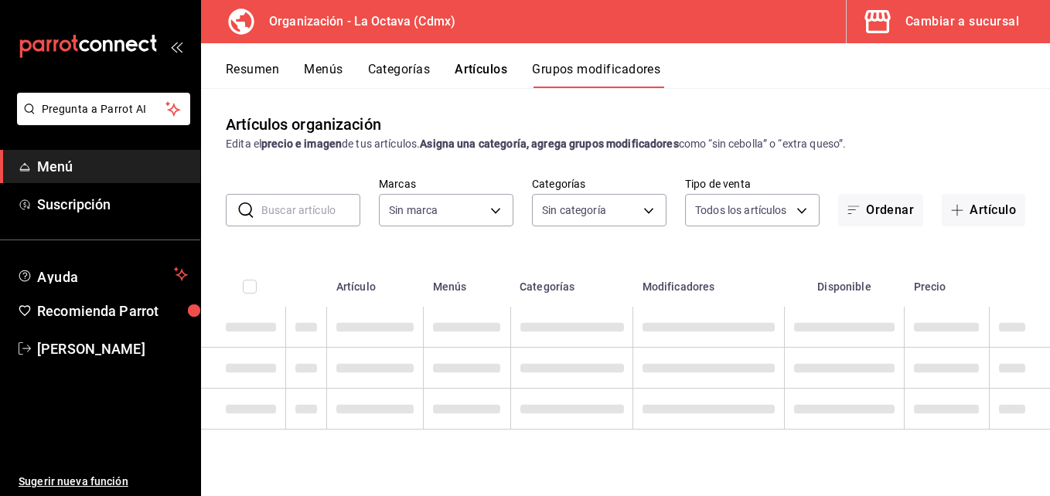
type input "feb42977-5342-4e53-8963-ece3dd56ab32"
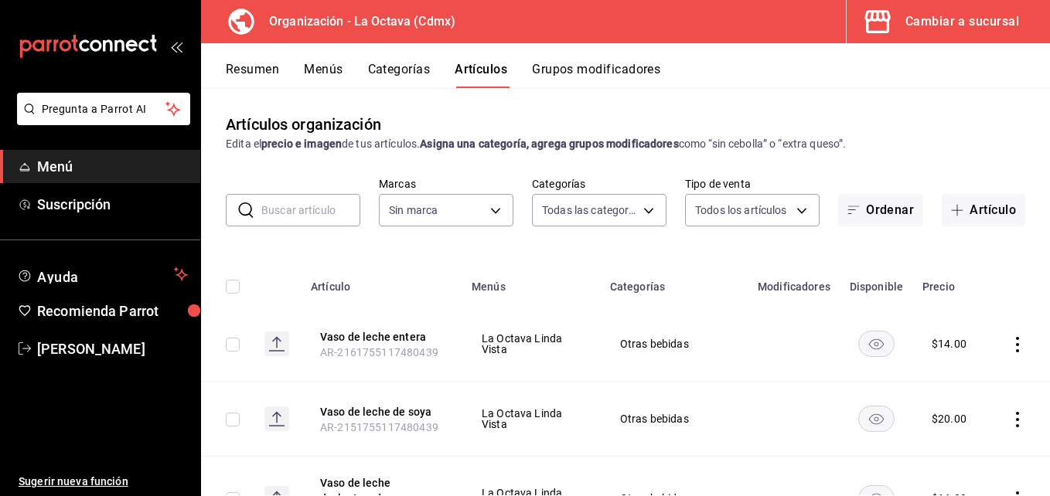
type input "ea99fa30-02d9-4fde-b5ff-c268b88070db,cd08528f-5d76-4289-be9a-c8af16917141,2c64e…"
type input "feb42977-5342-4e53-8963-ece3dd56ab32"
